Goal: Information Seeking & Learning: Learn about a topic

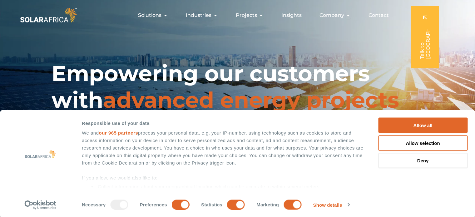
click at [426, 127] on button "Allow all" at bounding box center [422, 125] width 89 height 15
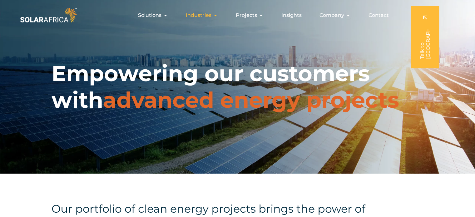
click at [214, 15] on icon "Menu" at bounding box center [215, 15] width 5 height 5
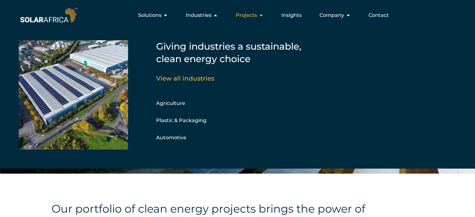
click at [260, 15] on icon "Menu" at bounding box center [260, 15] width 5 height 5
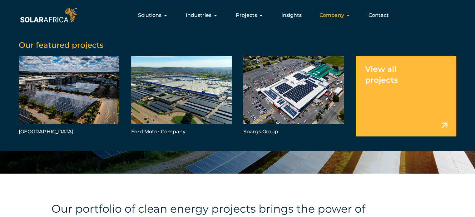
click at [347, 15] on icon "Menu" at bounding box center [348, 15] width 5 height 5
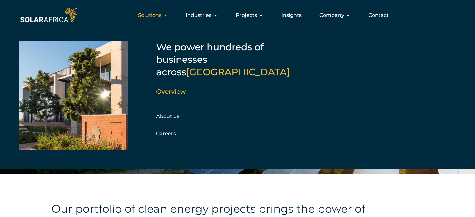
click at [167, 14] on icon "Menu" at bounding box center [165, 15] width 5 height 5
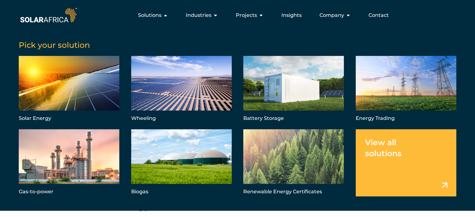
scroll to position [12, 0]
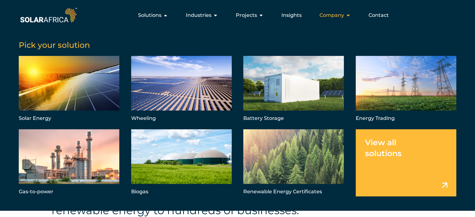
click at [347, 16] on icon "Menu" at bounding box center [348, 15] width 5 height 5
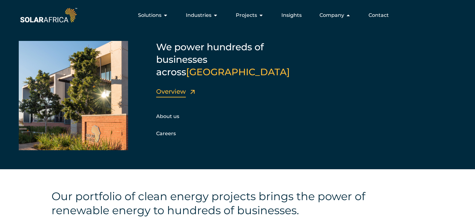
click at [170, 88] on link "Overview" at bounding box center [171, 91] width 30 height 7
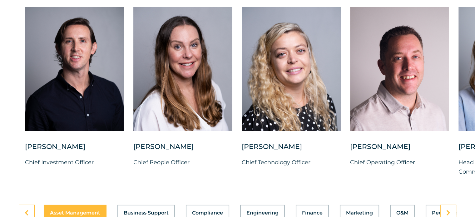
scroll to position [1610, 0]
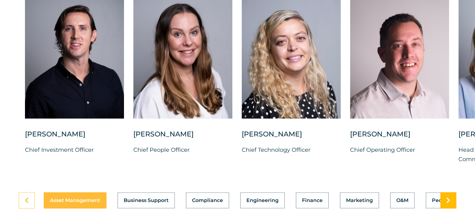
click at [449, 197] on icon at bounding box center [448, 200] width 4 height 6
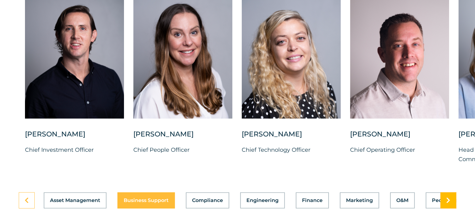
click at [449, 197] on icon at bounding box center [448, 200] width 4 height 6
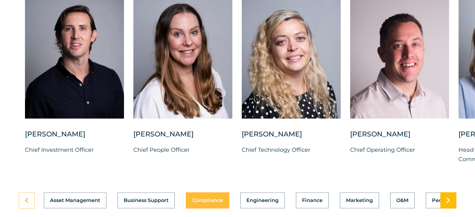
click at [449, 197] on icon at bounding box center [448, 200] width 4 height 6
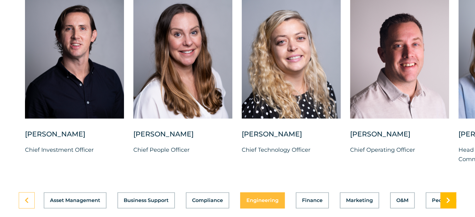
click at [449, 197] on icon at bounding box center [448, 200] width 4 height 6
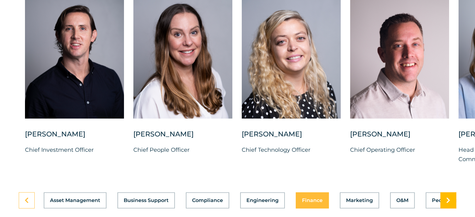
click at [449, 197] on icon at bounding box center [448, 200] width 4 height 6
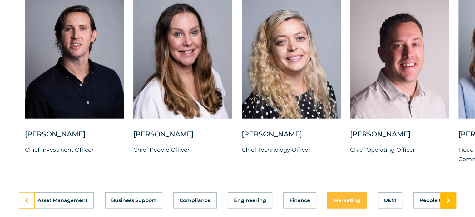
click at [449, 197] on icon at bounding box center [448, 200] width 4 height 6
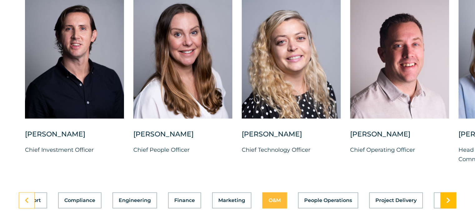
click at [449, 197] on icon at bounding box center [448, 200] width 4 height 6
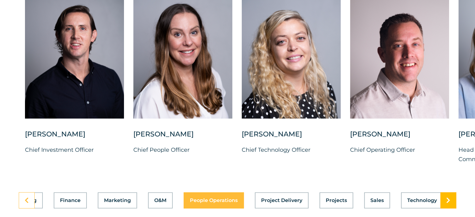
scroll to position [0, 249]
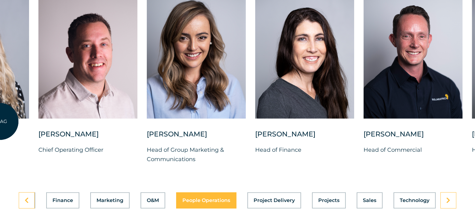
drag, startPoint x: 312, startPoint y: 76, endPoint x: 0, endPoint y: 122, distance: 315.0
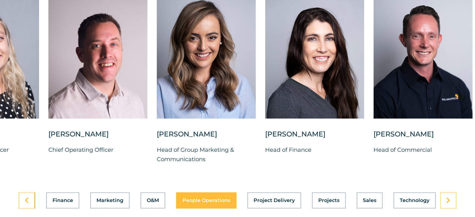
drag, startPoint x: 456, startPoint y: 89, endPoint x: 479, endPoint y: 75, distance: 27.3
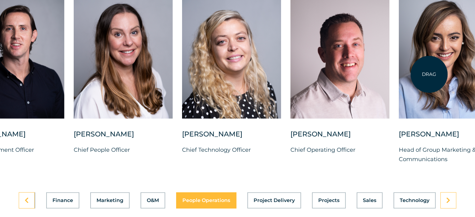
drag, startPoint x: 271, startPoint y: 83, endPoint x: 431, endPoint y: 74, distance: 159.8
click at [431, 74] on div at bounding box center [448, 56] width 99 height 124
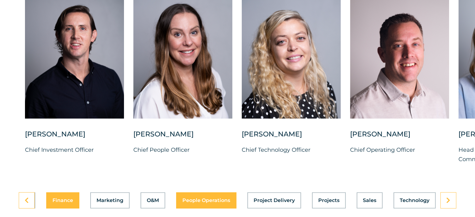
click at [66, 195] on div "Asset Management Business Support Compliance Engineering Finance Marketing O&M …" at bounding box center [237, 200] width 437 height 16
click at [26, 197] on icon at bounding box center [27, 200] width 4 height 6
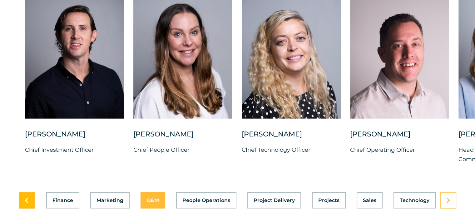
click at [26, 197] on icon at bounding box center [27, 200] width 4 height 6
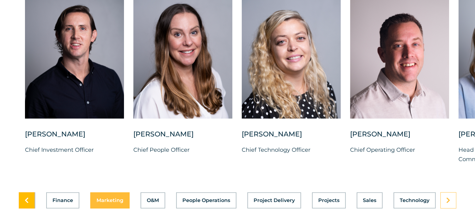
click at [26, 197] on icon at bounding box center [27, 200] width 4 height 6
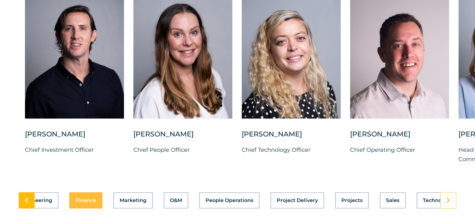
click at [26, 197] on icon at bounding box center [27, 200] width 4 height 6
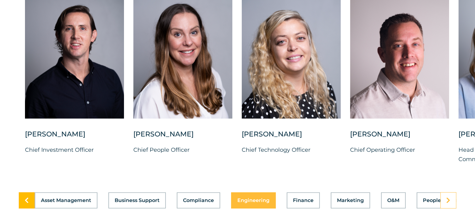
scroll to position [0, 0]
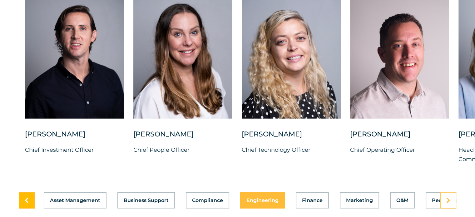
click at [26, 197] on icon at bounding box center [27, 200] width 4 height 6
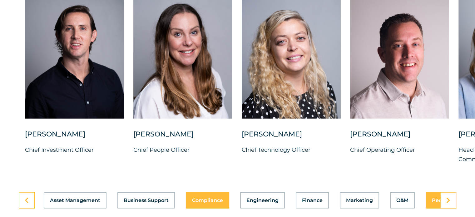
click at [434, 198] on span "People Operations" at bounding box center [456, 200] width 48 height 5
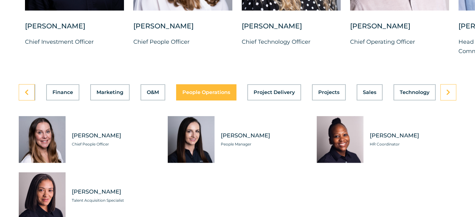
scroll to position [1731, 0]
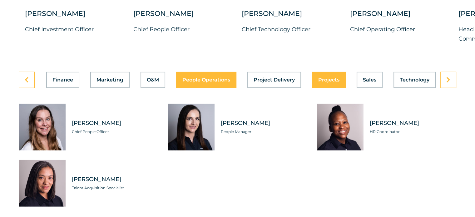
click at [322, 77] on span "Projects" at bounding box center [328, 79] width 21 height 5
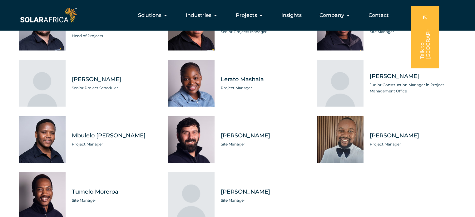
scroll to position [1818, 0]
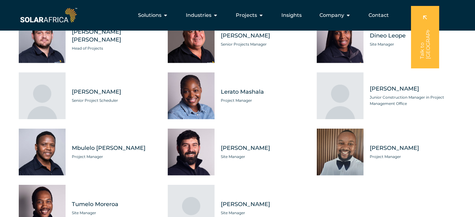
click at [450, 144] on span "Presley Legodi" at bounding box center [413, 148] width 86 height 8
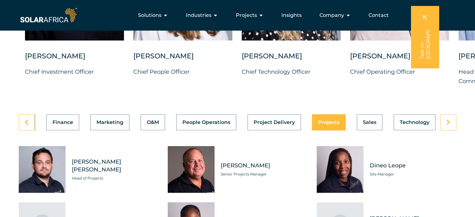
scroll to position [1685, 0]
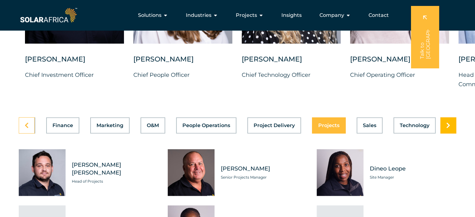
click at [448, 122] on icon at bounding box center [448, 125] width 4 height 6
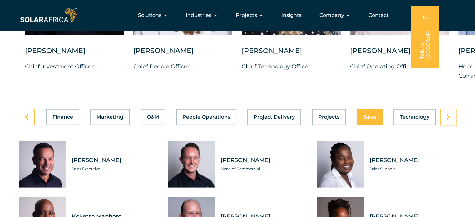
scroll to position [1665, 0]
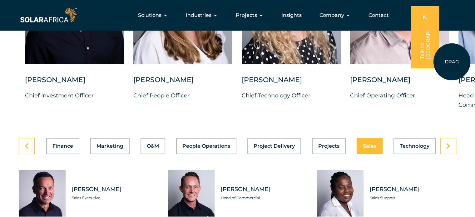
click at [452, 62] on div "Charl Alheit Chief Investment Officer Candice Seggie Chief People Officer Suné …" at bounding box center [458, 30] width 917 height 180
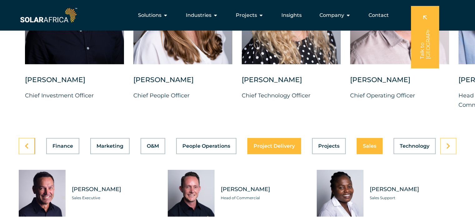
click at [266, 144] on span "Project Delivery" at bounding box center [273, 146] width 41 height 5
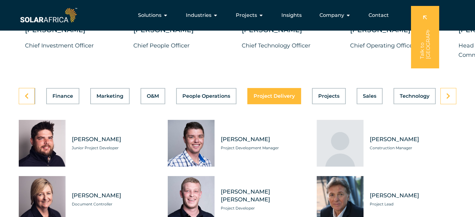
scroll to position [1686, 0]
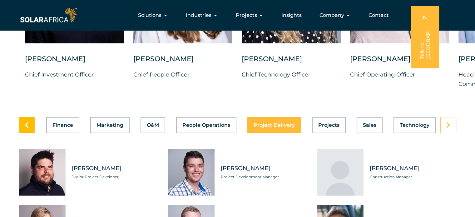
click at [25, 122] on icon at bounding box center [27, 125] width 4 height 6
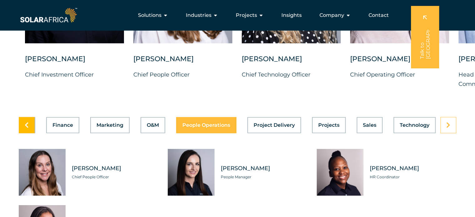
click at [25, 122] on icon at bounding box center [27, 125] width 4 height 6
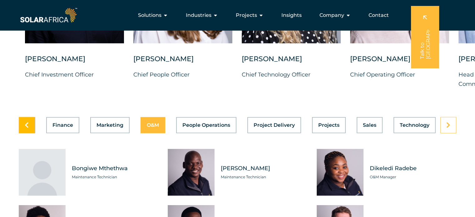
click at [25, 122] on icon at bounding box center [27, 125] width 4 height 6
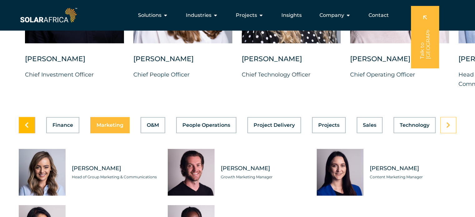
scroll to position [0, 249]
click at [447, 122] on icon at bounding box center [448, 125] width 4 height 6
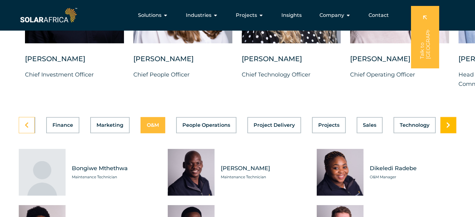
click at [447, 122] on icon at bounding box center [448, 125] width 4 height 6
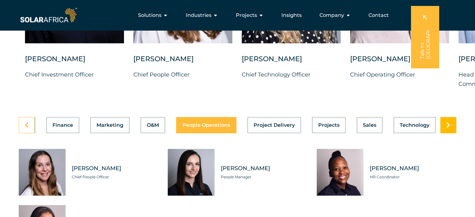
click at [447, 122] on icon at bounding box center [448, 125] width 4 height 6
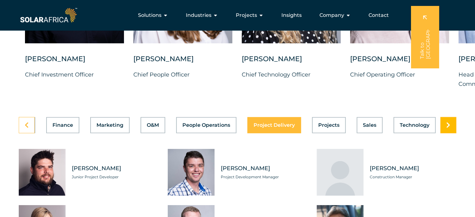
click at [447, 122] on icon at bounding box center [448, 125] width 4 height 6
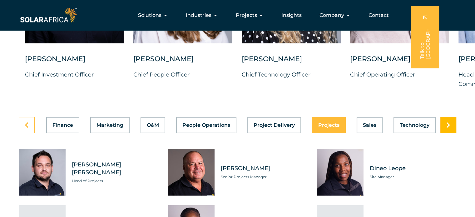
click at [447, 122] on icon at bounding box center [448, 125] width 4 height 6
